Goal: Transaction & Acquisition: Purchase product/service

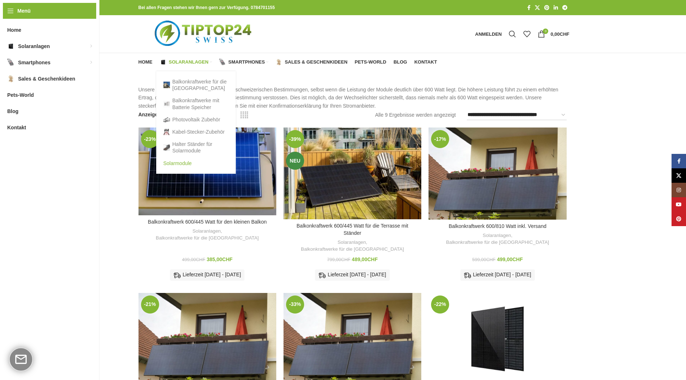
click at [183, 166] on link "Solarmodule" at bounding box center [195, 163] width 65 height 12
